Goal: Find specific page/section

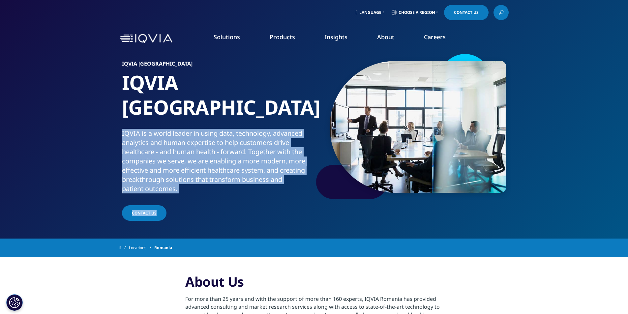
drag, startPoint x: 183, startPoint y: 169, endPoint x: 123, endPoint y: 111, distance: 83.9
click at [123, 111] on div "IQVIA [GEOGRAPHIC_DATA] IQVIA [GEOGRAPHIC_DATA] IQVIA is a world leader in usin…" at bounding box center [218, 141] width 193 height 161
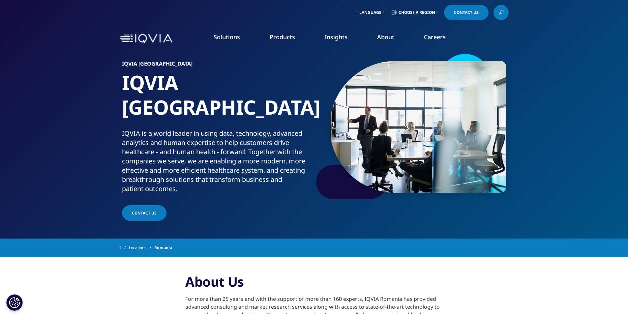
click at [306, 18] on div "Language Choose a Region Contact Us" at bounding box center [314, 12] width 389 height 15
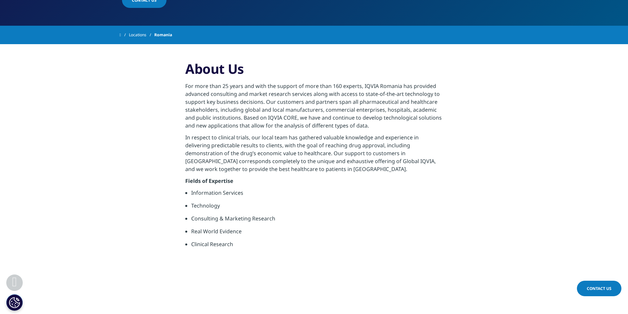
scroll to position [231, 0]
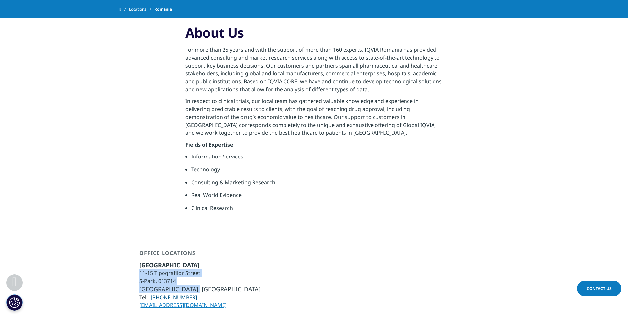
drag, startPoint x: 140, startPoint y: 250, endPoint x: 203, endPoint y: 264, distance: 64.6
click at [203, 264] on ul "[GEOGRAPHIC_DATA] [STREET_ADDRESS] [GEOGRAPHIC_DATA], 013714 [GEOGRAPHIC_DATA],…" at bounding box center [199, 285] width 121 height 48
copy ul "[STREET_ADDRESS]"
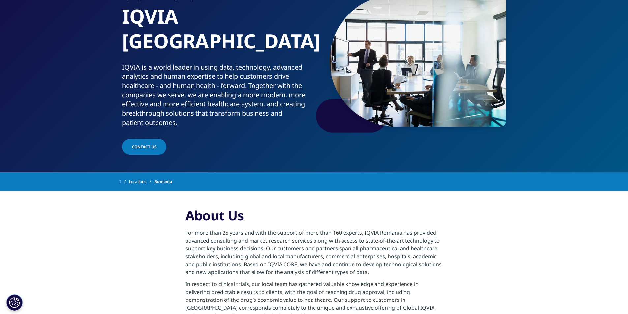
scroll to position [0, 0]
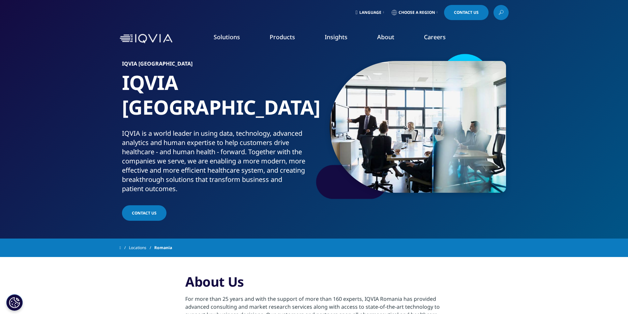
click at [438, 36] on link "Careers" at bounding box center [435, 37] width 22 height 8
click at [187, 118] on link "Interns" at bounding box center [238, 119] width 132 height 7
